Goal: Transaction & Acquisition: Obtain resource

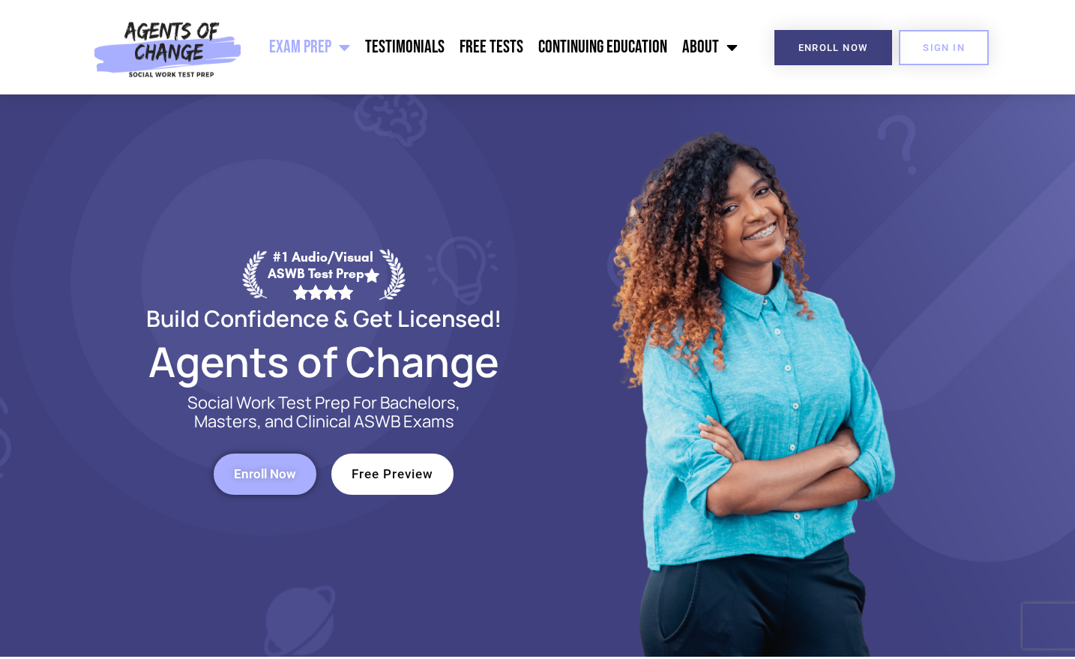
click at [255, 470] on span "Enroll Now" at bounding box center [265, 474] width 62 height 13
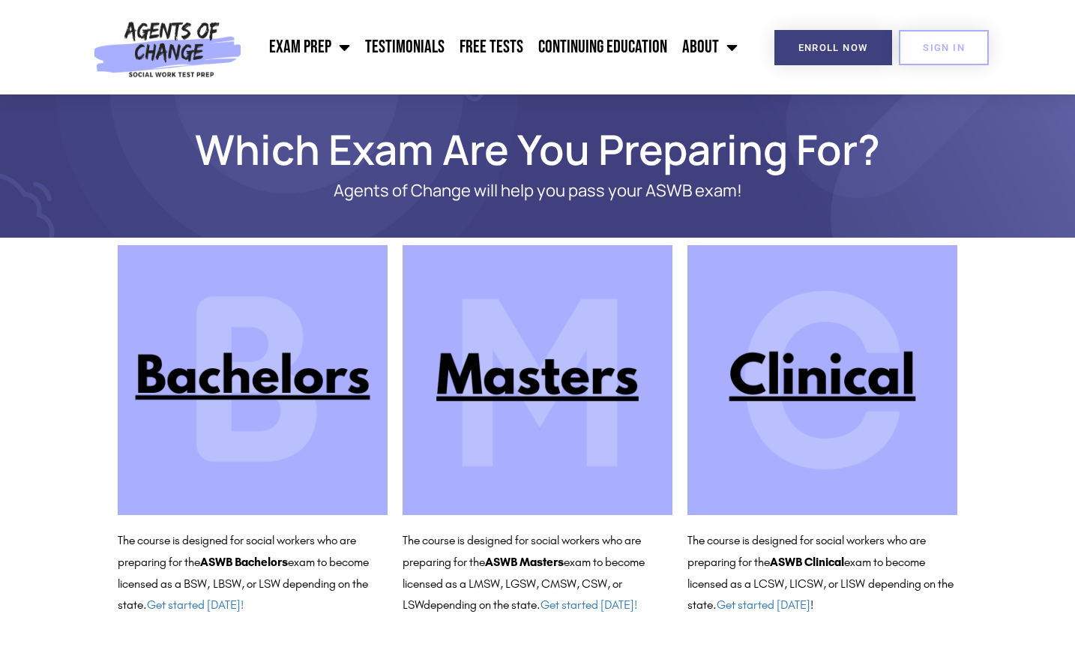
click at [524, 568] on b "ASWB Masters" at bounding box center [524, 562] width 79 height 14
click at [508, 393] on img at bounding box center [537, 380] width 270 height 270
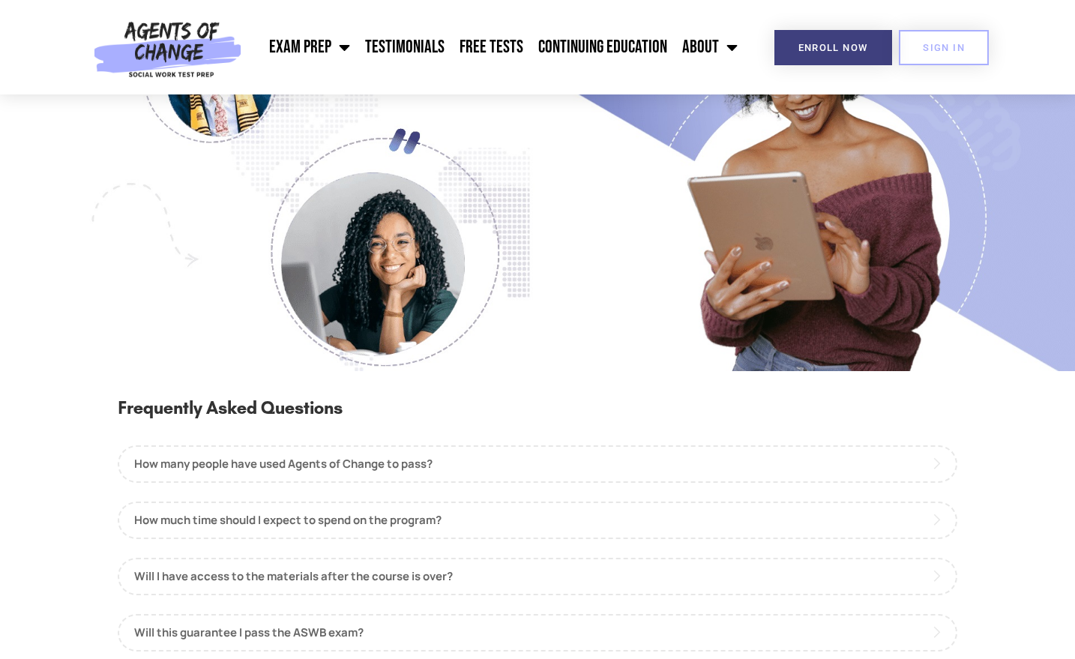
scroll to position [1347, 0]
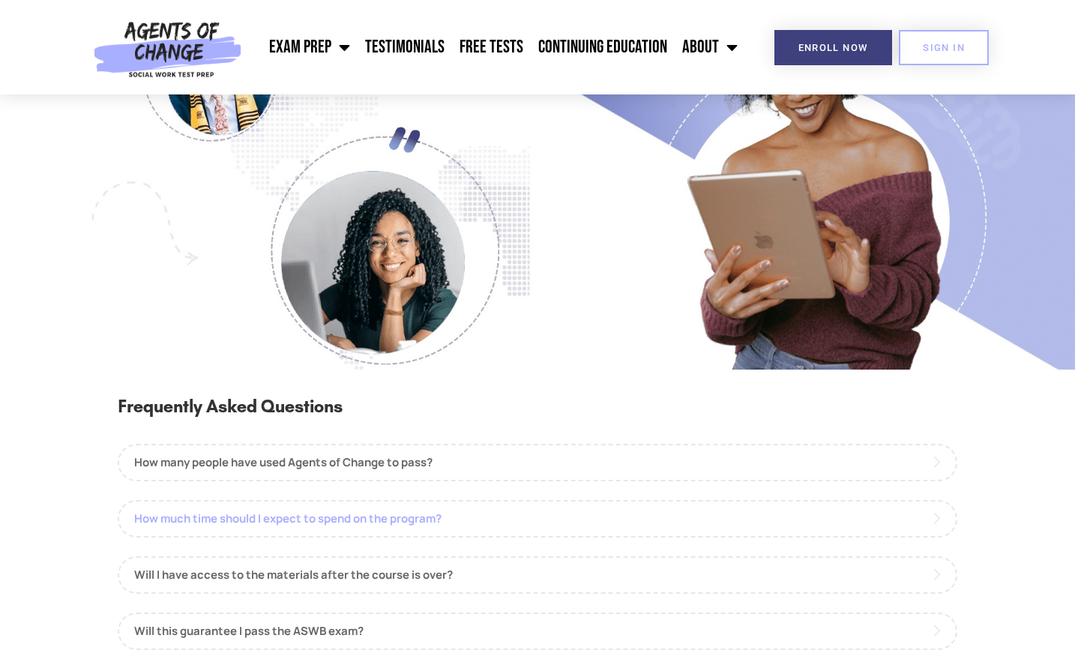
click at [355, 534] on link "How much time should I expect to spend on the program?" at bounding box center [537, 518] width 839 height 37
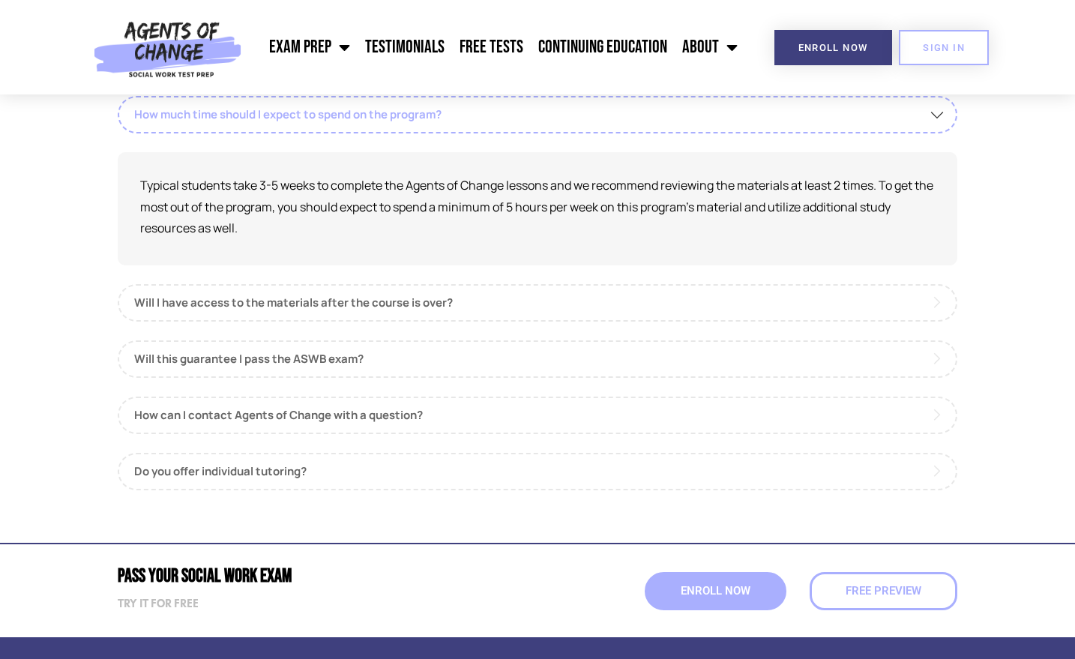
scroll to position [1767, 0]
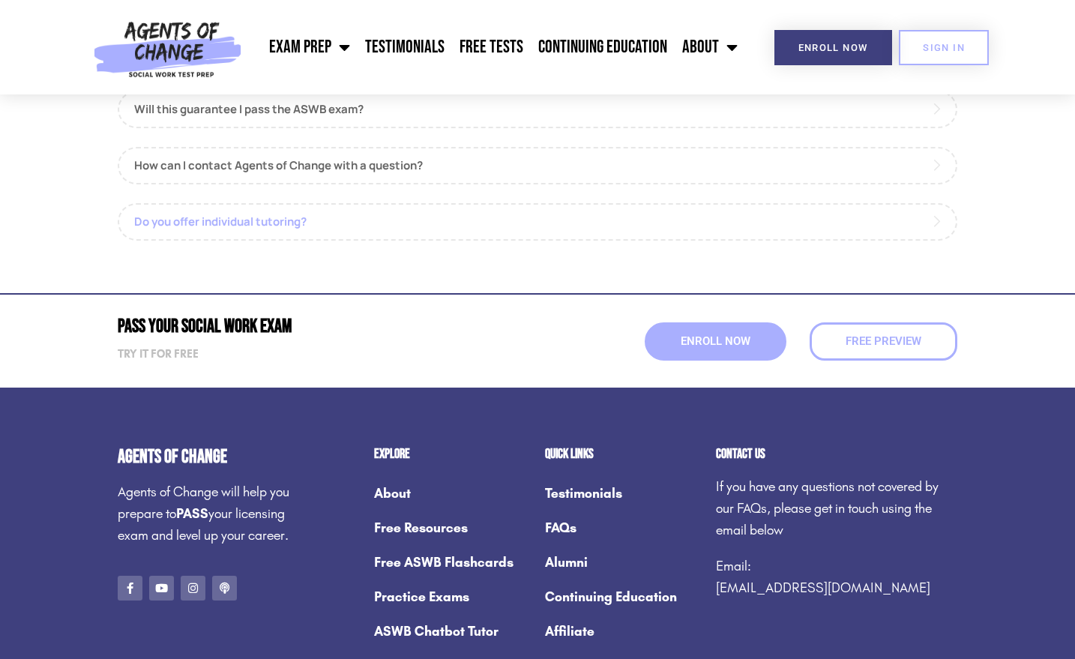
click at [311, 234] on link "Do you offer individual tutoring?" at bounding box center [537, 221] width 839 height 37
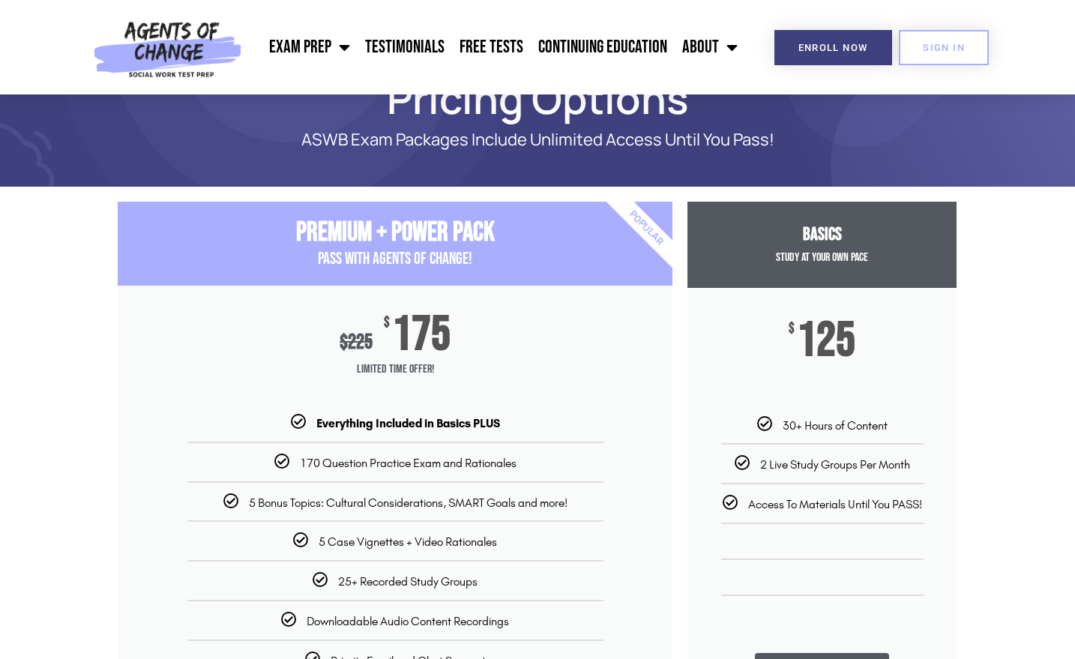
scroll to position [0, 0]
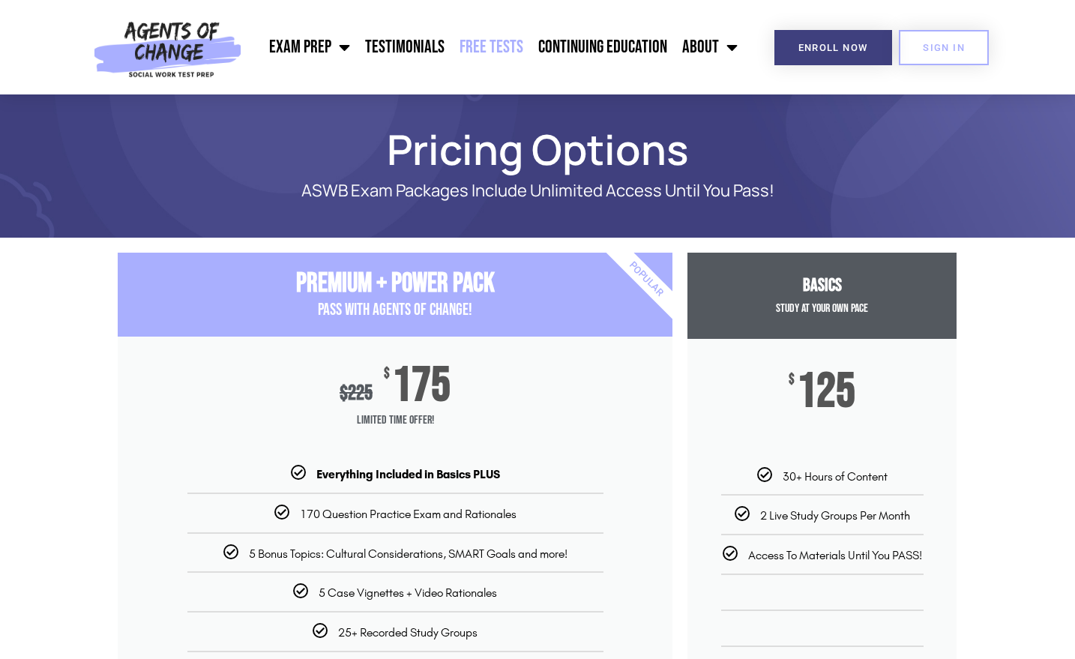
click at [481, 63] on link "Free Tests" at bounding box center [491, 46] width 79 height 37
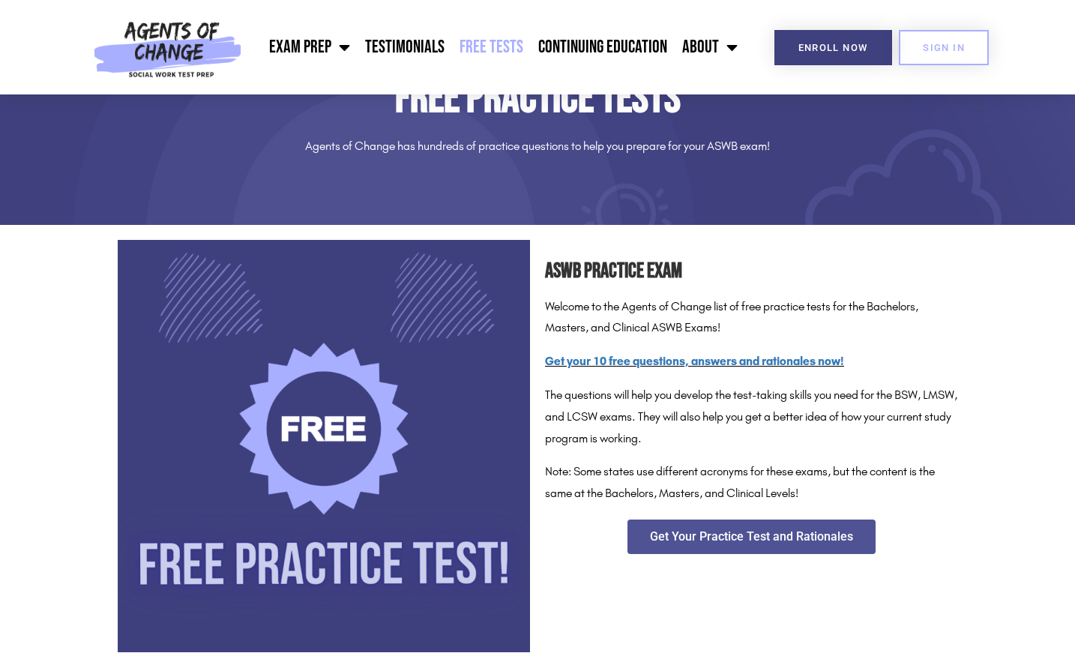
scroll to position [87, 0]
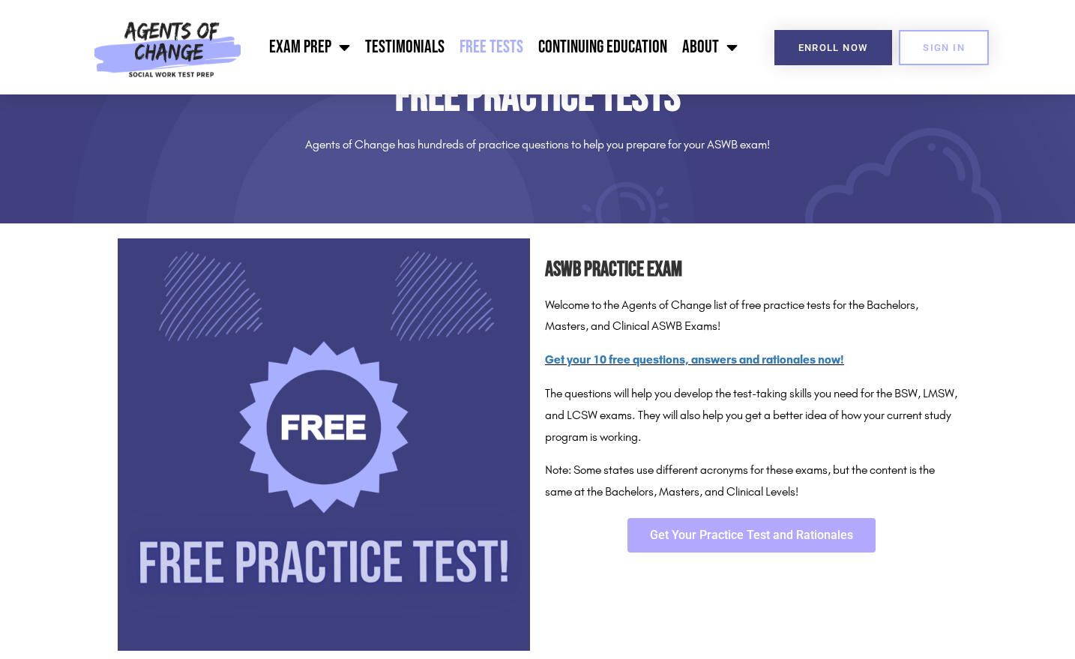
click at [676, 540] on span "Get Your Practice Test and Rationales" at bounding box center [751, 535] width 203 height 12
